Goal: Task Accomplishment & Management: Complete application form

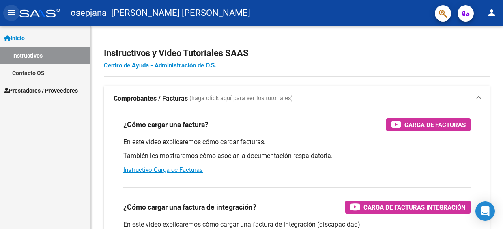
click at [14, 14] on mat-icon "menu" at bounding box center [11, 13] width 10 height 10
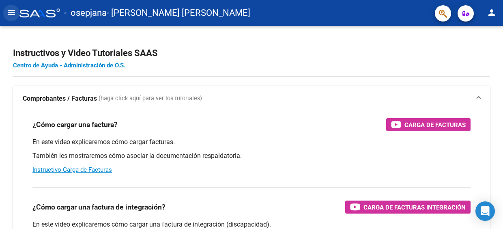
click at [15, 15] on mat-icon "menu" at bounding box center [11, 13] width 10 height 10
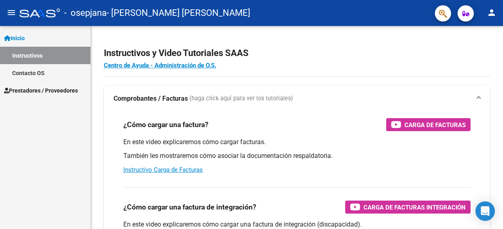
click at [25, 38] on span "Inicio" at bounding box center [14, 38] width 21 height 9
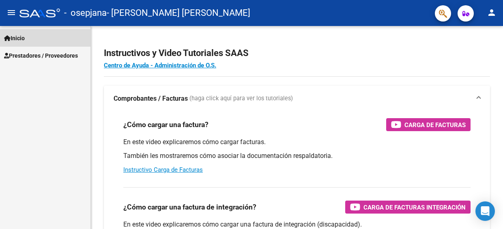
click at [25, 38] on span "Inicio" at bounding box center [14, 38] width 21 height 9
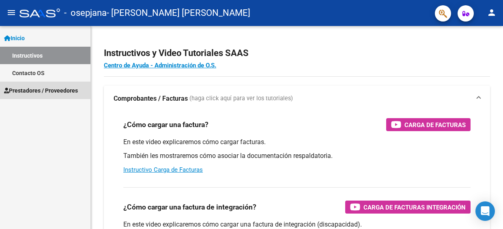
click at [41, 90] on span "Prestadores / Proveedores" at bounding box center [41, 90] width 74 height 9
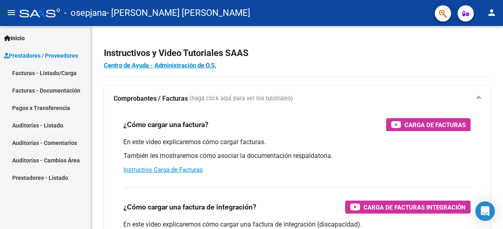
click at [42, 56] on span "Prestadores / Proveedores" at bounding box center [41, 55] width 74 height 9
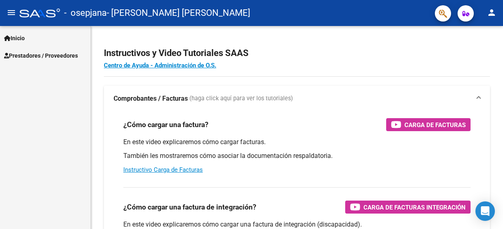
click at [42, 56] on span "Prestadores / Proveedores" at bounding box center [41, 55] width 74 height 9
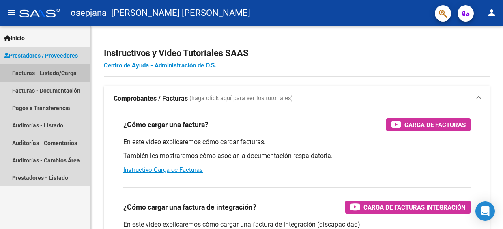
click at [43, 75] on link "Facturas - Listado/Carga" at bounding box center [45, 72] width 90 height 17
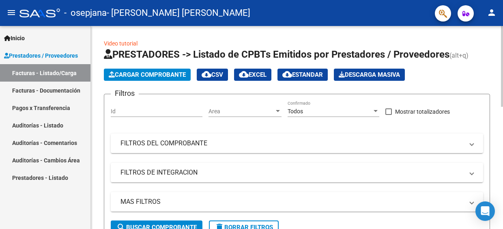
click at [167, 73] on span "Cargar Comprobante" at bounding box center [147, 74] width 77 height 7
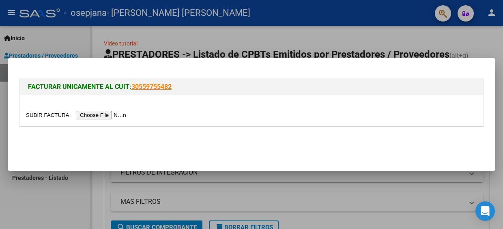
click at [94, 114] on input "file" at bounding box center [77, 115] width 103 height 9
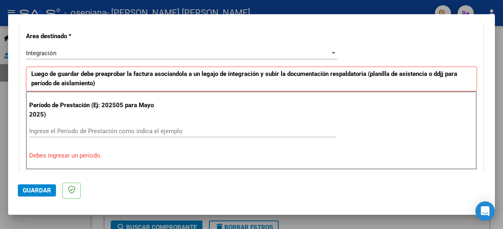
scroll to position [191, 0]
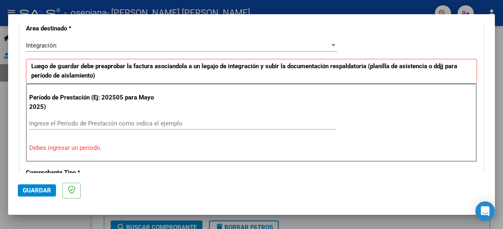
click at [117, 122] on input "Ingrese el Período de Prestación como indica el ejemplo" at bounding box center [182, 123] width 306 height 7
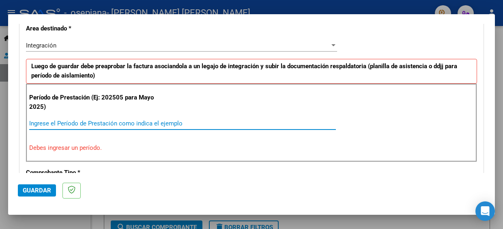
type input "1"
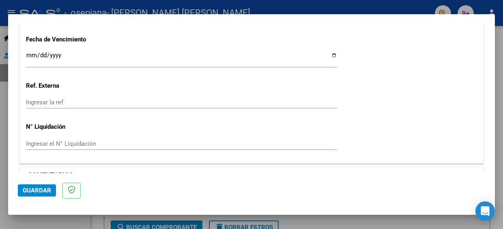
scroll to position [587, 0]
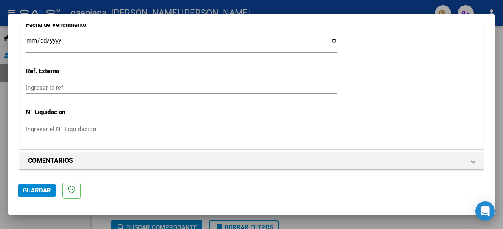
type input "202508"
drag, startPoint x: 36, startPoint y: 190, endPoint x: 40, endPoint y: 186, distance: 5.2
click at [36, 188] on span "Guardar" at bounding box center [37, 189] width 28 height 7
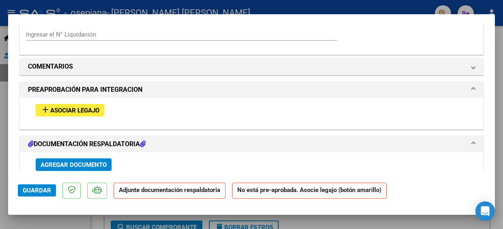
scroll to position [648, 0]
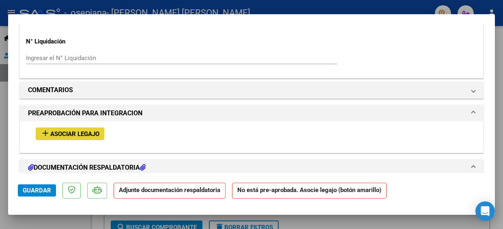
click at [82, 130] on span "Asociar Legajo" at bounding box center [74, 133] width 49 height 7
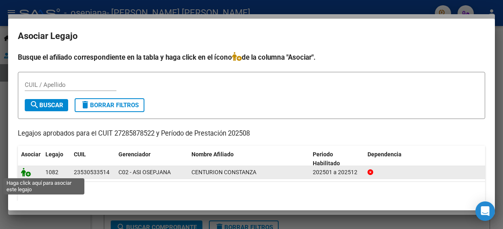
click at [27, 171] on icon at bounding box center [26, 171] width 10 height 9
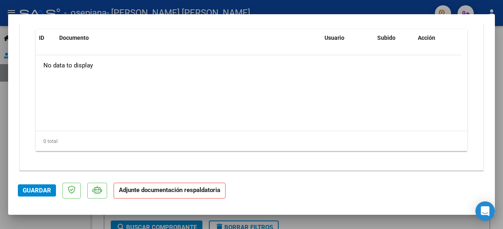
scroll to position [938, 0]
click at [134, 190] on strong "Adjunte documentación respaldatoria" at bounding box center [169, 189] width 101 height 7
click at [38, 188] on span "Guardar" at bounding box center [37, 189] width 28 height 7
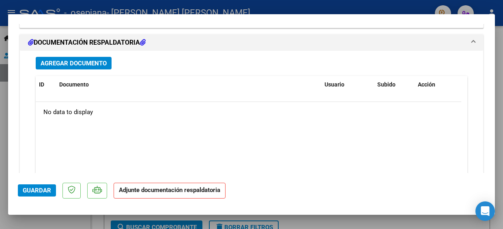
scroll to position [897, 0]
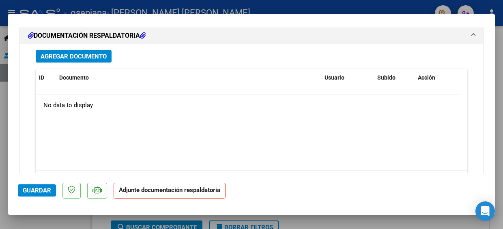
click at [94, 53] on span "Agregar Documento" at bounding box center [74, 56] width 66 height 7
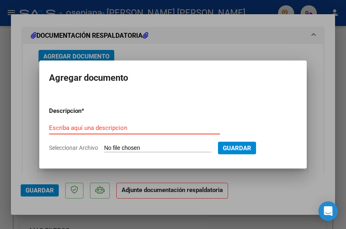
click at [158, 130] on input "Escriba aquí una descripcion" at bounding box center [134, 127] width 171 height 7
type input "Asistencia"
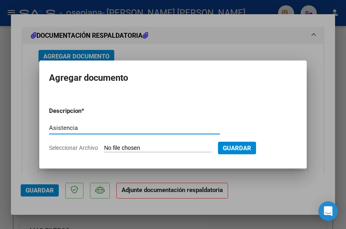
click at [180, 144] on input "Seleccionar Archivo" at bounding box center [157, 148] width 107 height 8
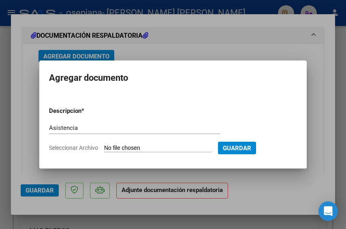
type input "C:\fakepath\Asistencia Osepjana agosto.pdf"
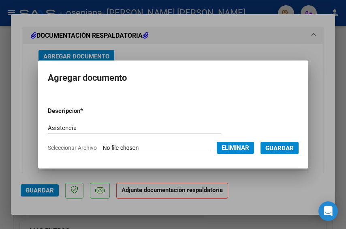
click at [277, 147] on span "Guardar" at bounding box center [279, 147] width 28 height 7
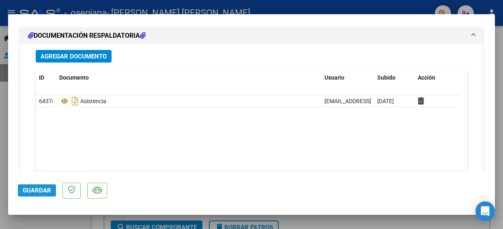
drag, startPoint x: 38, startPoint y: 189, endPoint x: 42, endPoint y: 186, distance: 4.9
click at [41, 187] on span "Guardar" at bounding box center [37, 189] width 28 height 7
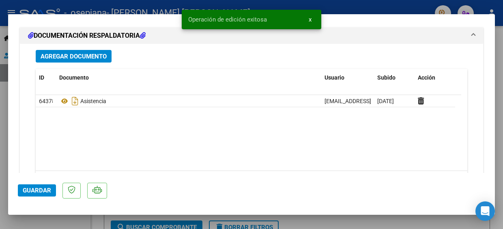
click at [409, 4] on div at bounding box center [251, 114] width 503 height 229
type input "$ 0,00"
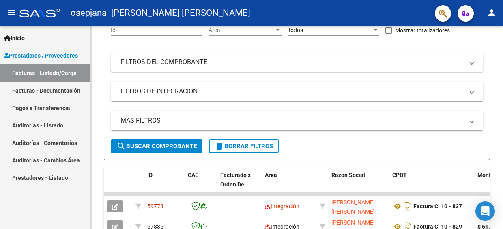
scroll to position [81, 0]
